Goal: Check status

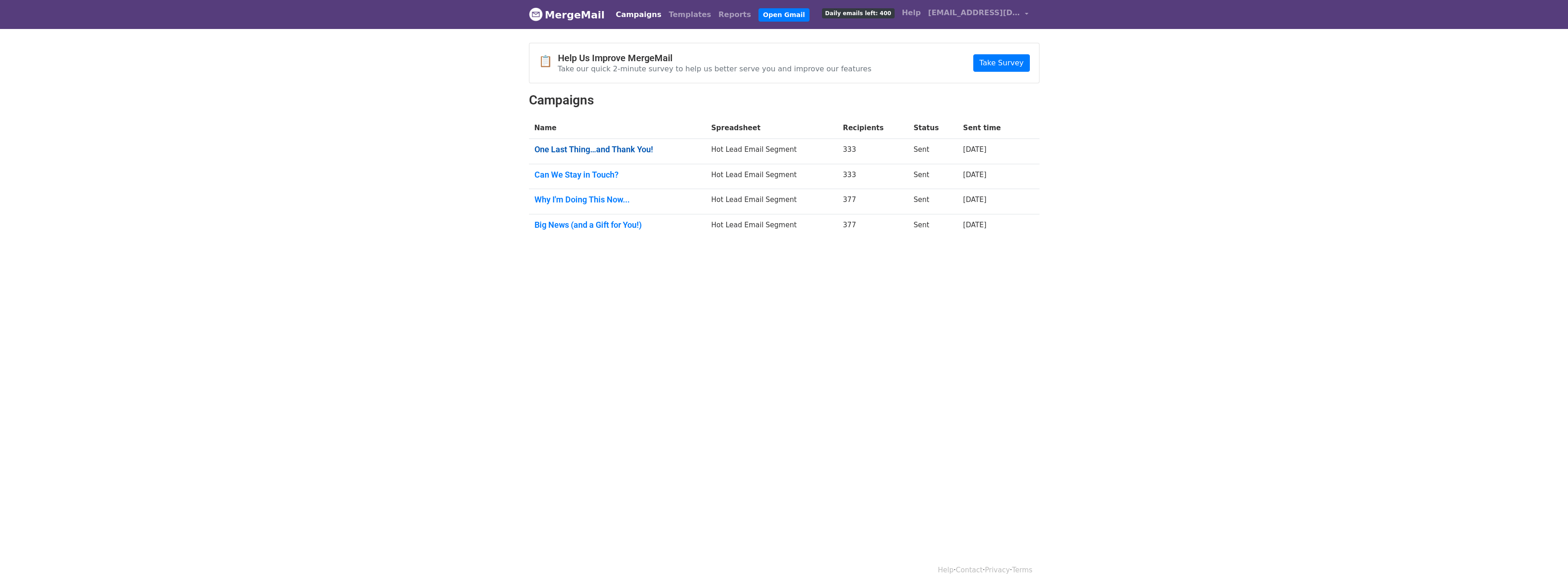
click at [615, 152] on link "One Last Thing…and Thank You!" at bounding box center [617, 149] width 166 height 10
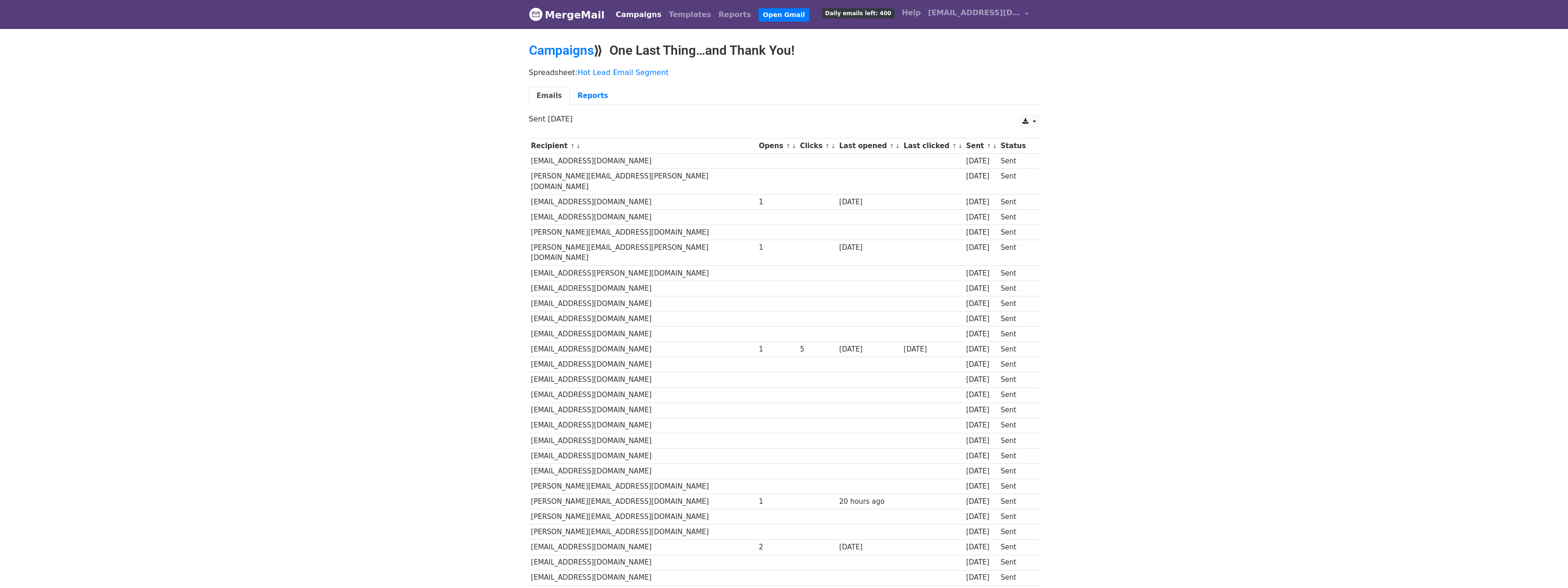
click at [895, 146] on link "↓" at bounding box center [897, 145] width 5 height 7
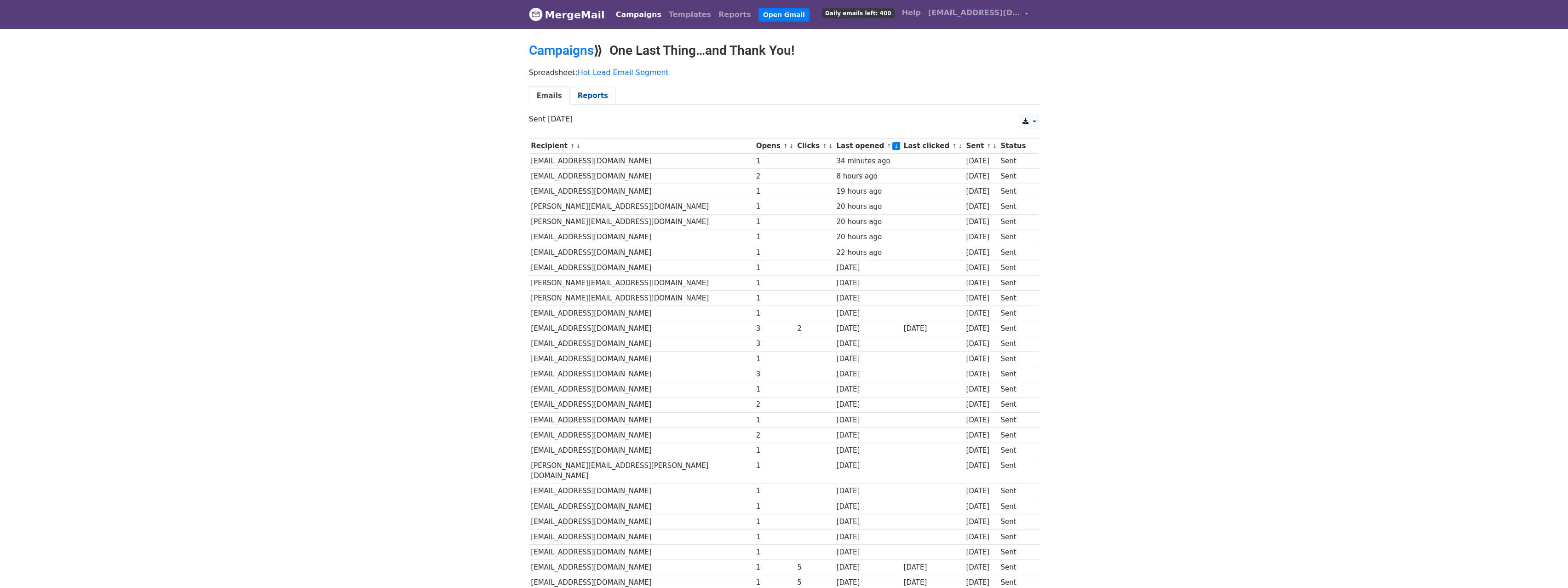
click at [589, 95] on link "Reports" at bounding box center [593, 96] width 46 height 19
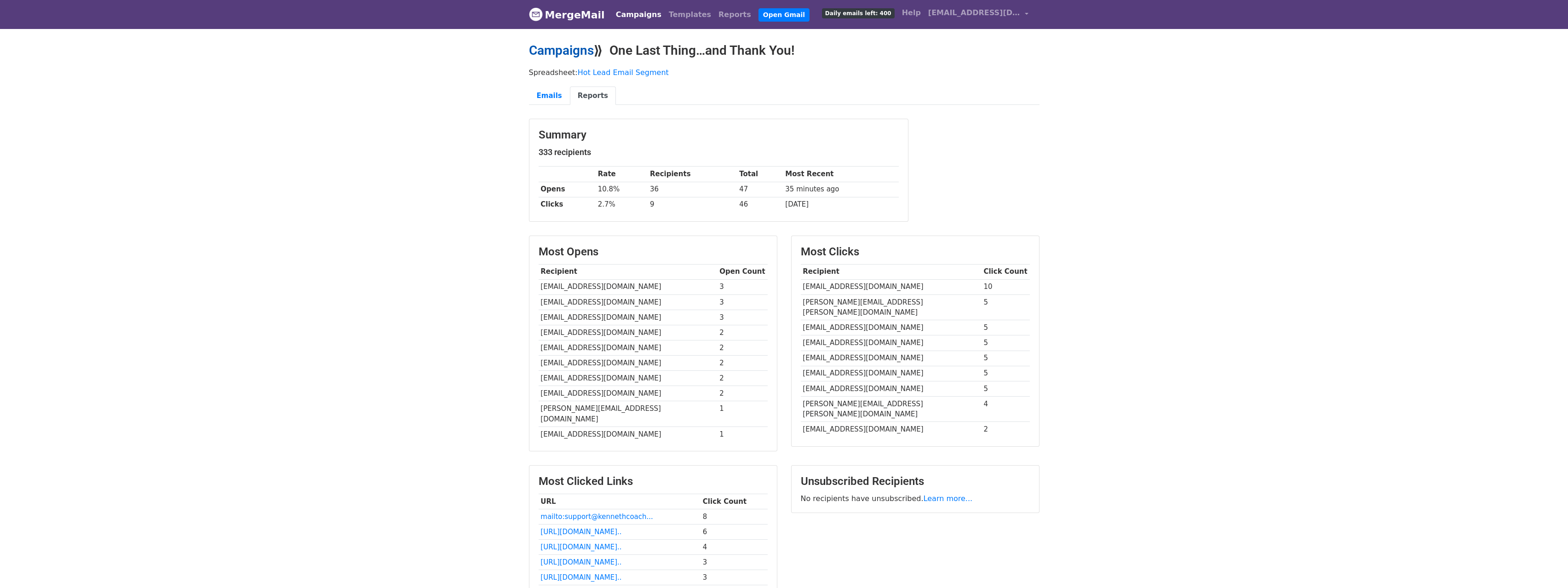
click at [568, 50] on link "Campaigns" at bounding box center [561, 50] width 65 height 15
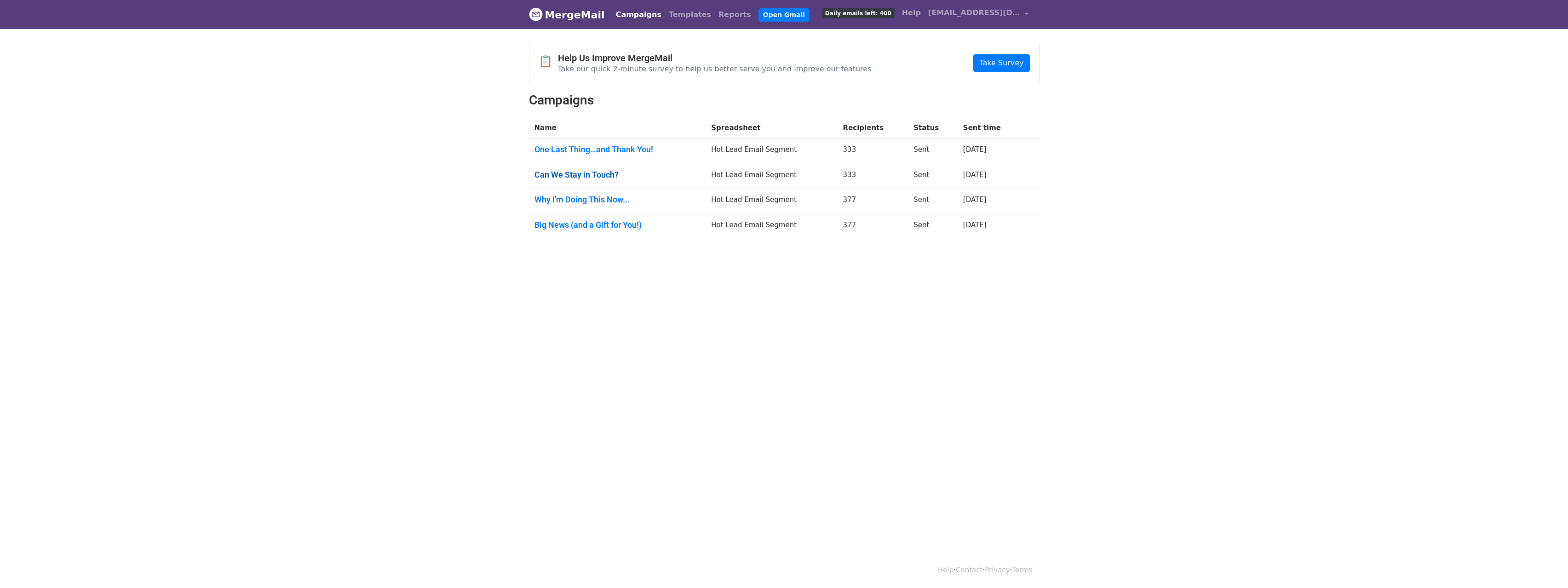
click at [599, 178] on link "Can We Stay in Touch?" at bounding box center [617, 175] width 166 height 10
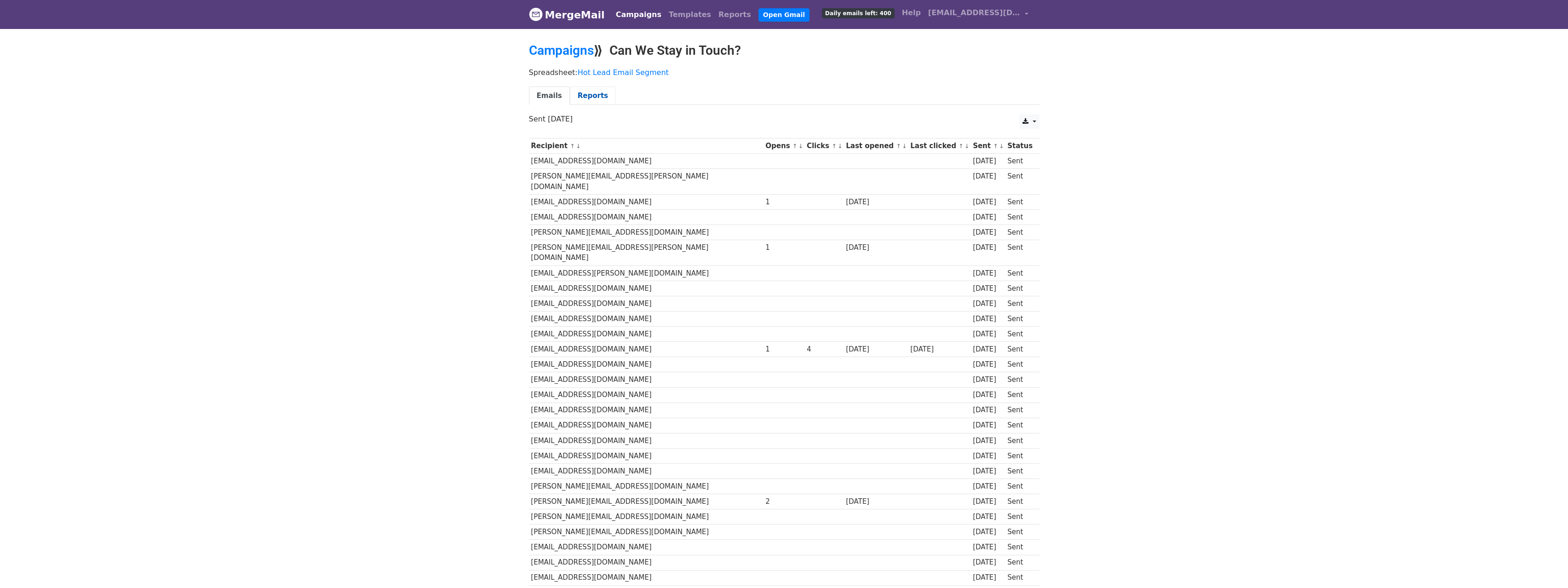
click at [588, 96] on link "Reports" at bounding box center [593, 96] width 46 height 19
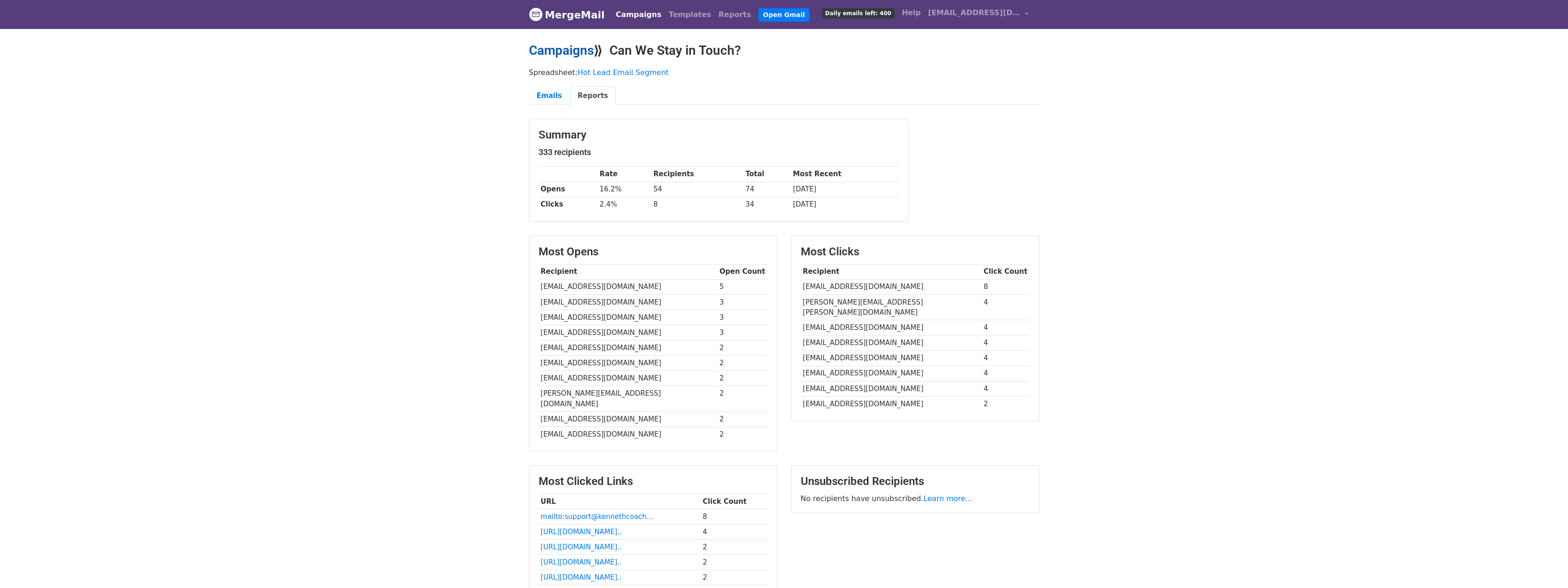
click at [572, 55] on link "Campaigns" at bounding box center [561, 50] width 65 height 15
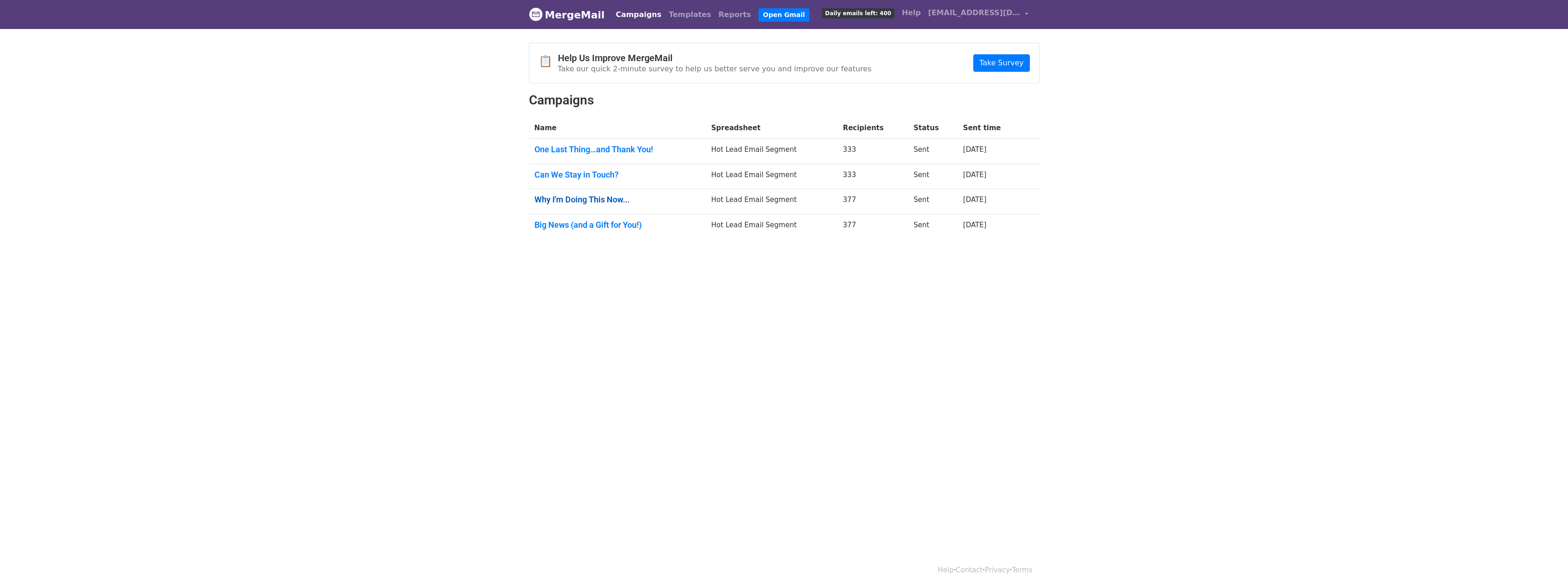
click at [605, 202] on link "Why I'm Doing This Now..." at bounding box center [617, 200] width 166 height 10
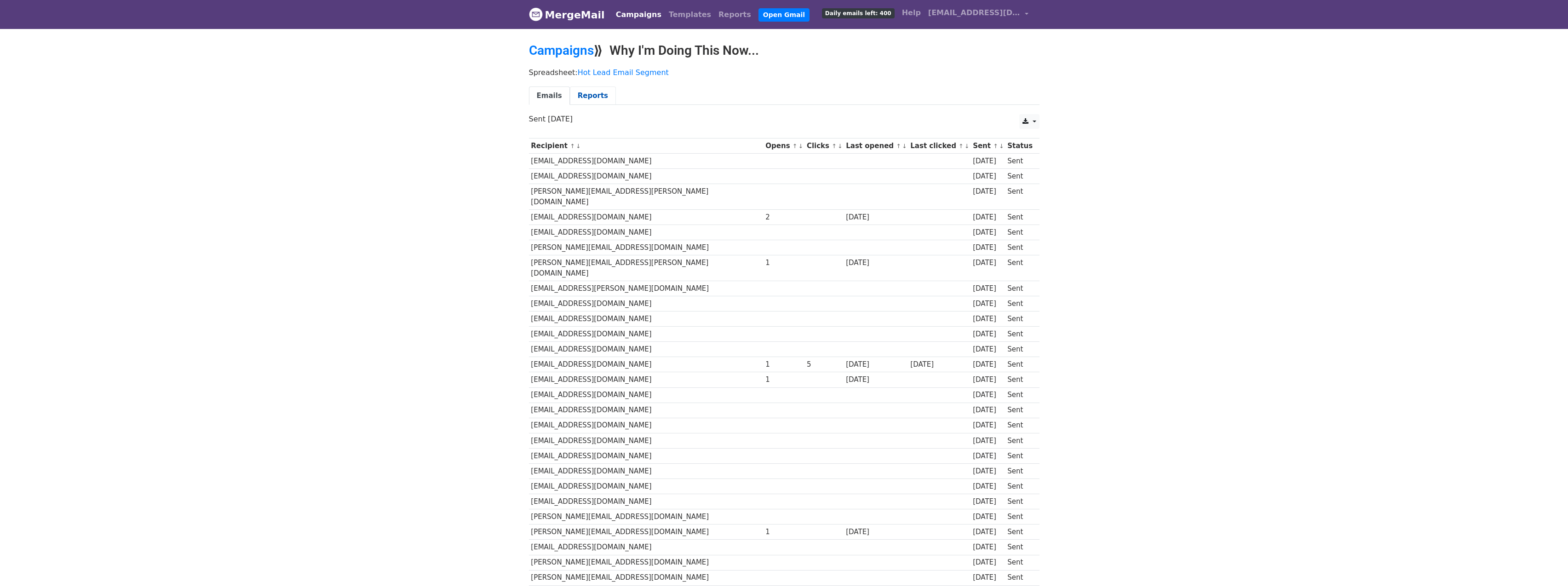
click at [584, 100] on link "Reports" at bounding box center [593, 96] width 46 height 19
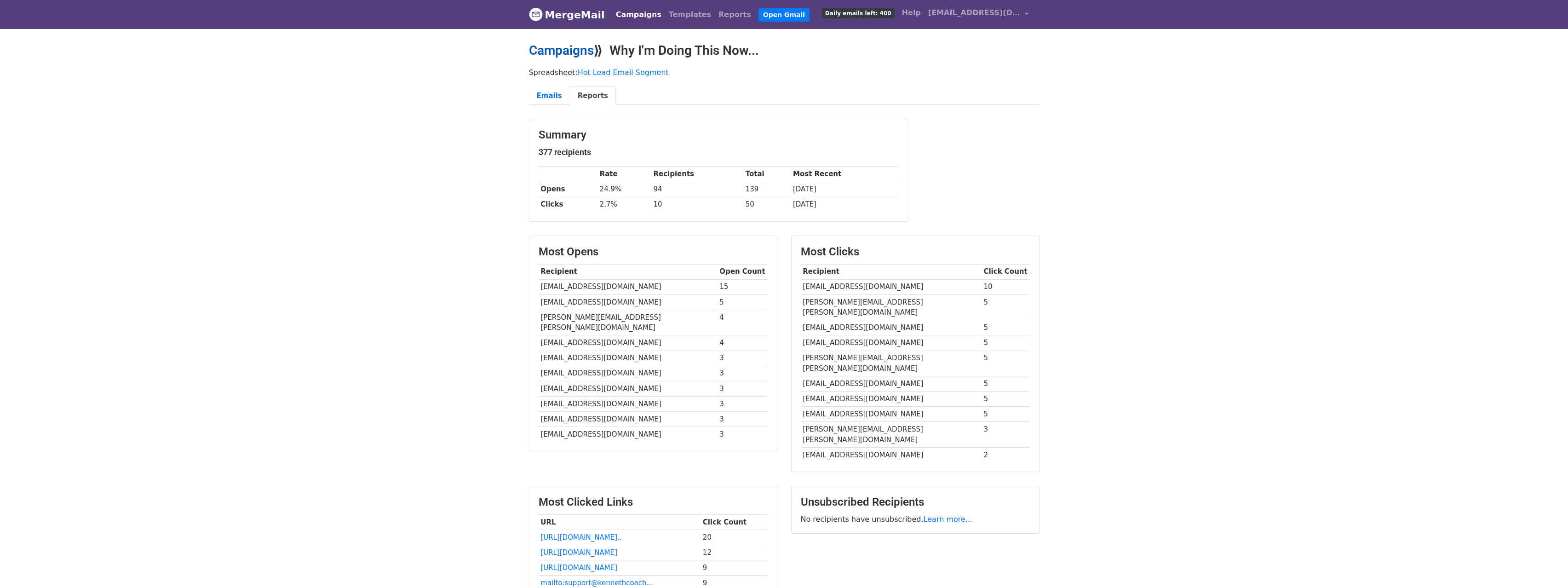
click at [575, 53] on link "Campaigns" at bounding box center [561, 50] width 65 height 15
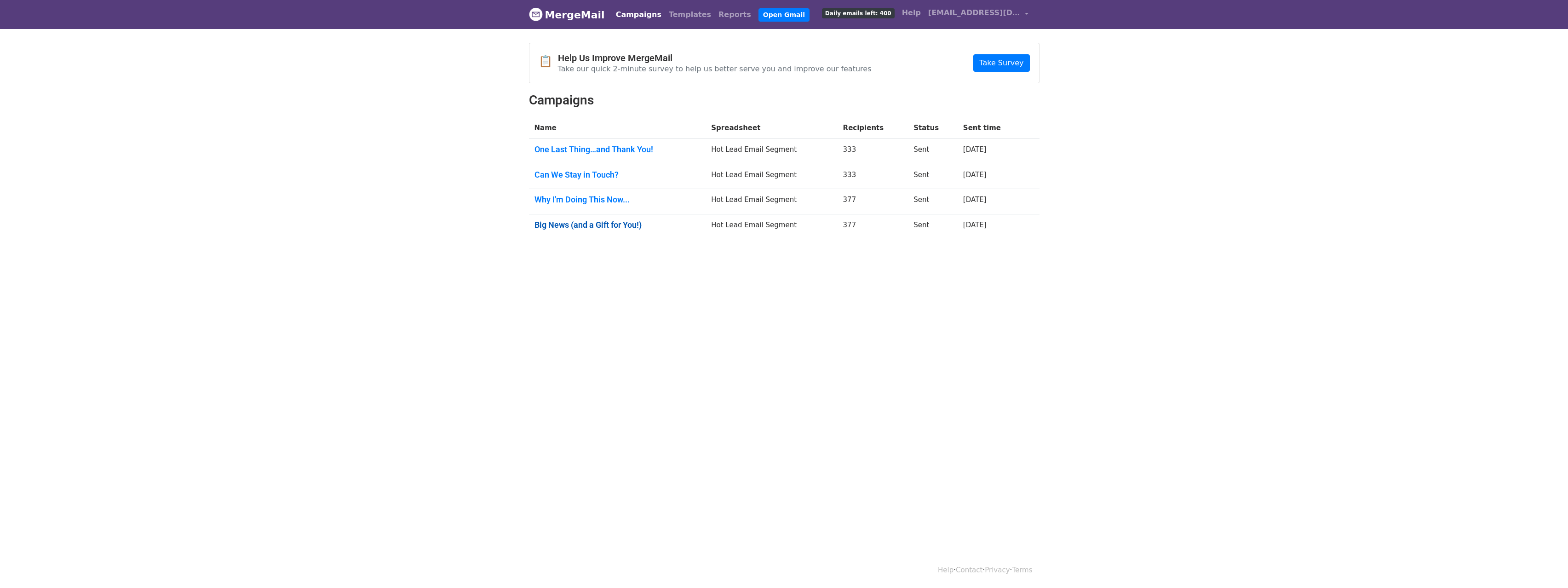
click at [603, 226] on link "Big News (and a Gift for You!)" at bounding box center [617, 225] width 166 height 10
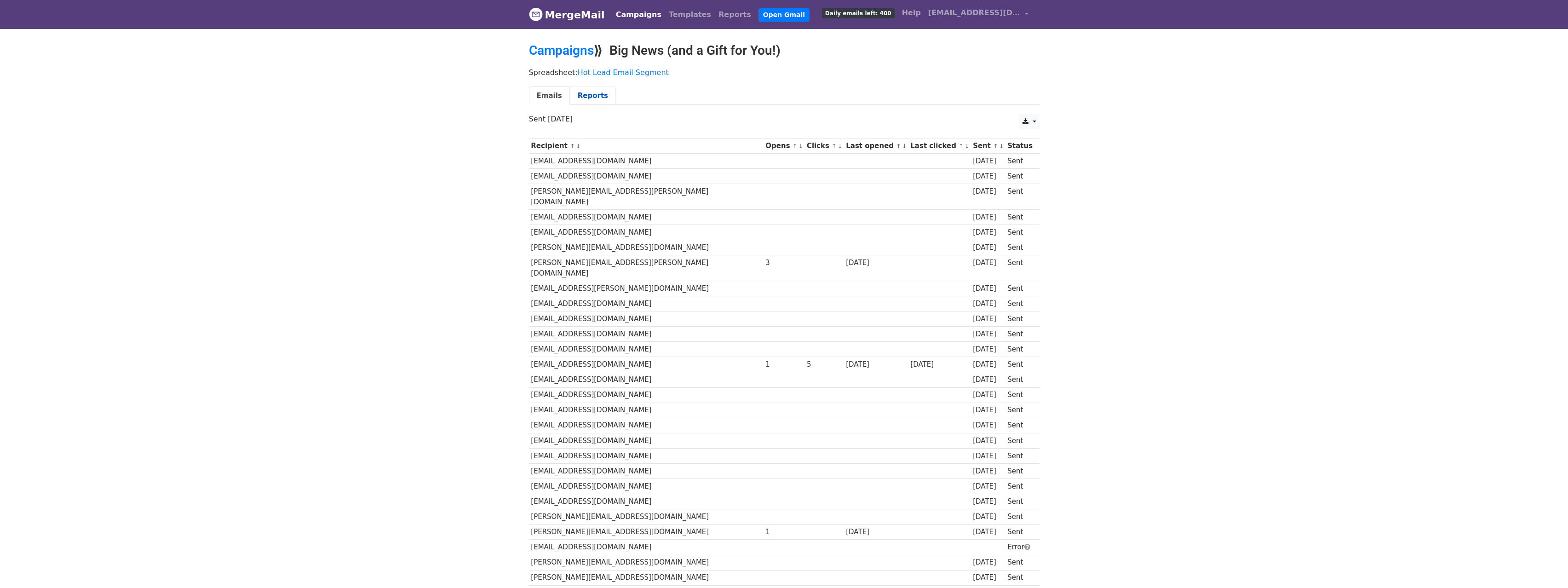
click at [594, 96] on link "Reports" at bounding box center [593, 96] width 46 height 19
